Goal: Find specific page/section: Find specific page/section

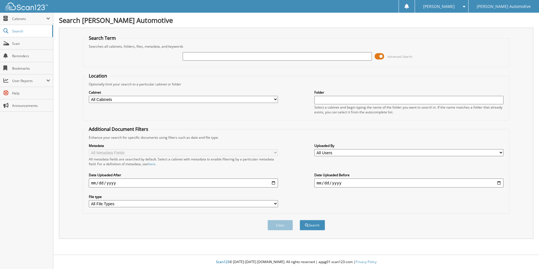
click at [193, 58] on input "text" at bounding box center [277, 56] width 189 height 8
type input "[US_VEHICLE_IDENTIFICATION_NUMBER]"
click at [316, 226] on button "Search" at bounding box center [311, 225] width 25 height 10
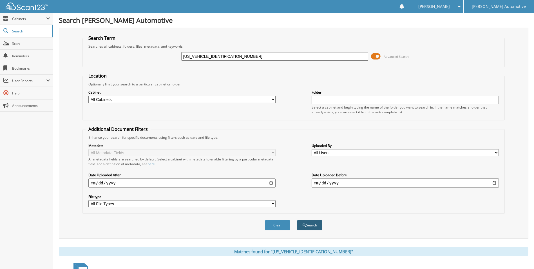
click at [310, 221] on button "Search" at bounding box center [309, 225] width 25 height 10
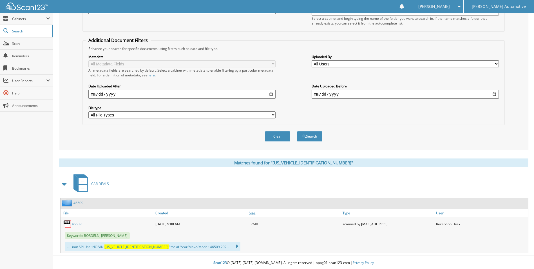
scroll to position [90, 0]
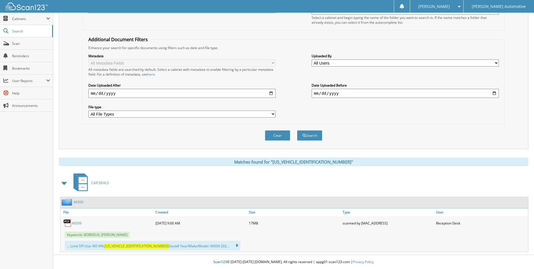
click at [73, 221] on link "46509" at bounding box center [77, 223] width 10 height 5
